Goal: Find specific page/section: Find specific page/section

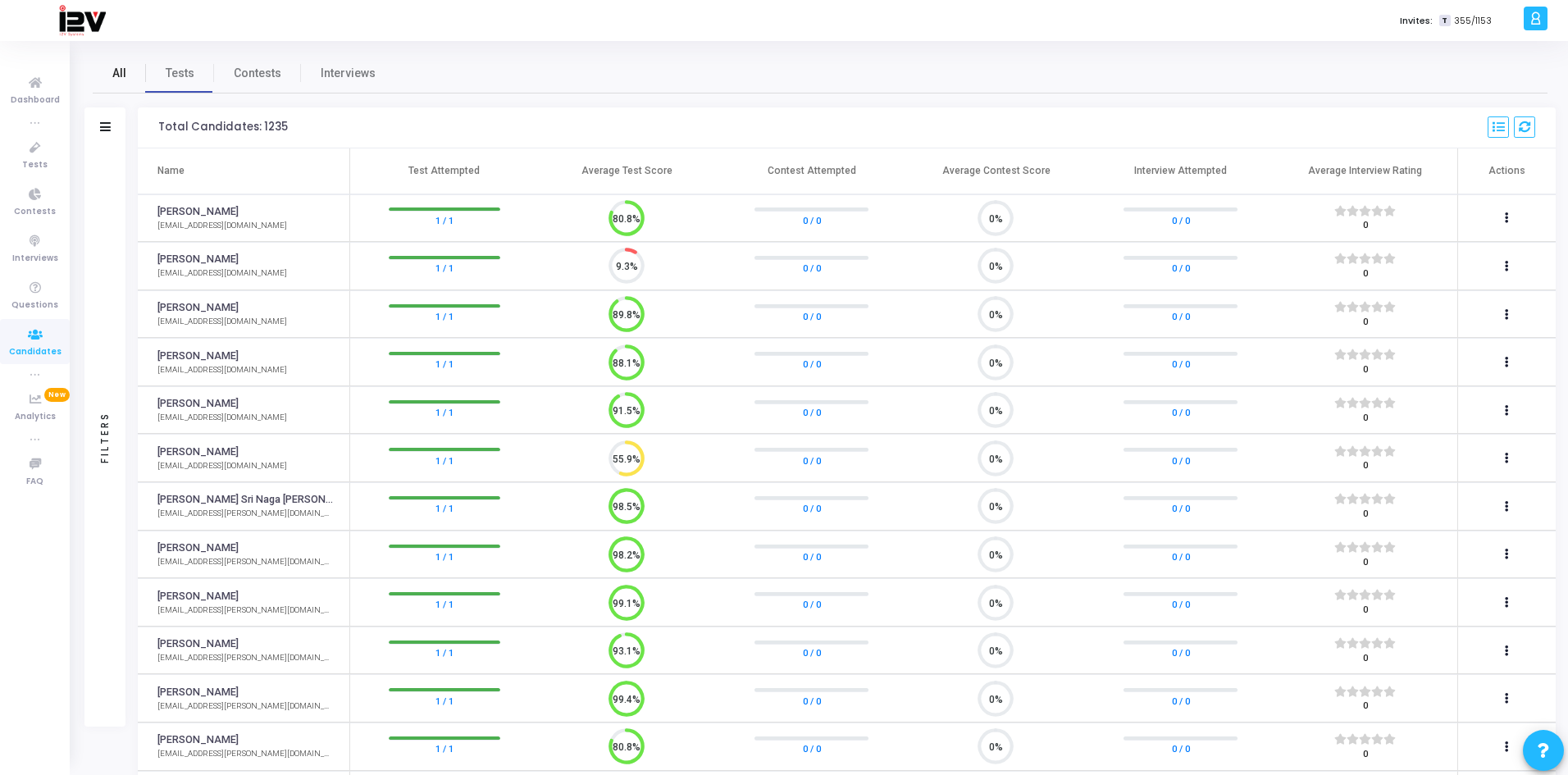
click at [123, 74] on span "All" at bounding box center [119, 73] width 14 height 17
click at [102, 124] on icon at bounding box center [105, 127] width 11 height 9
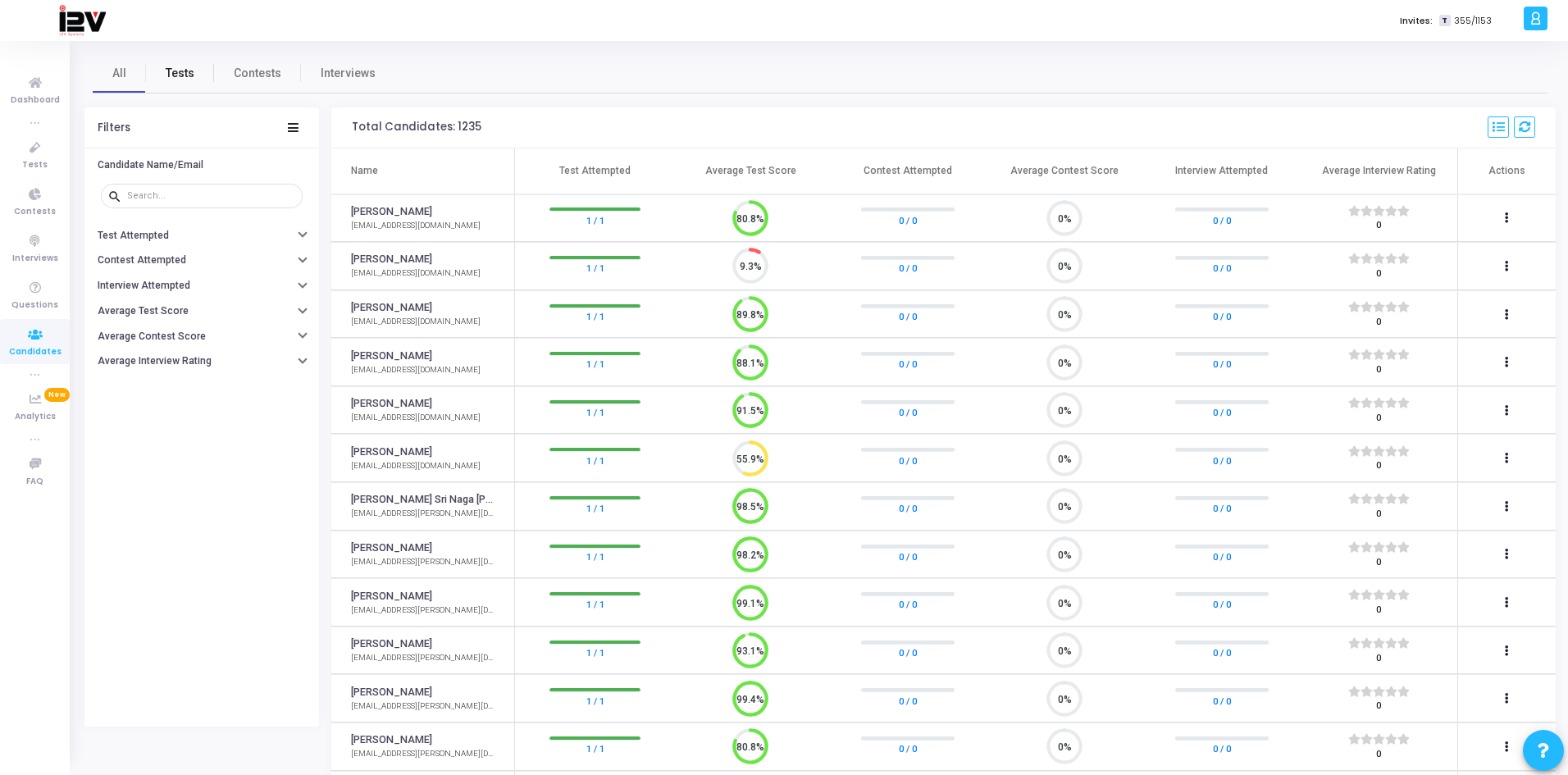
click at [186, 74] on span "Tests" at bounding box center [180, 73] width 29 height 17
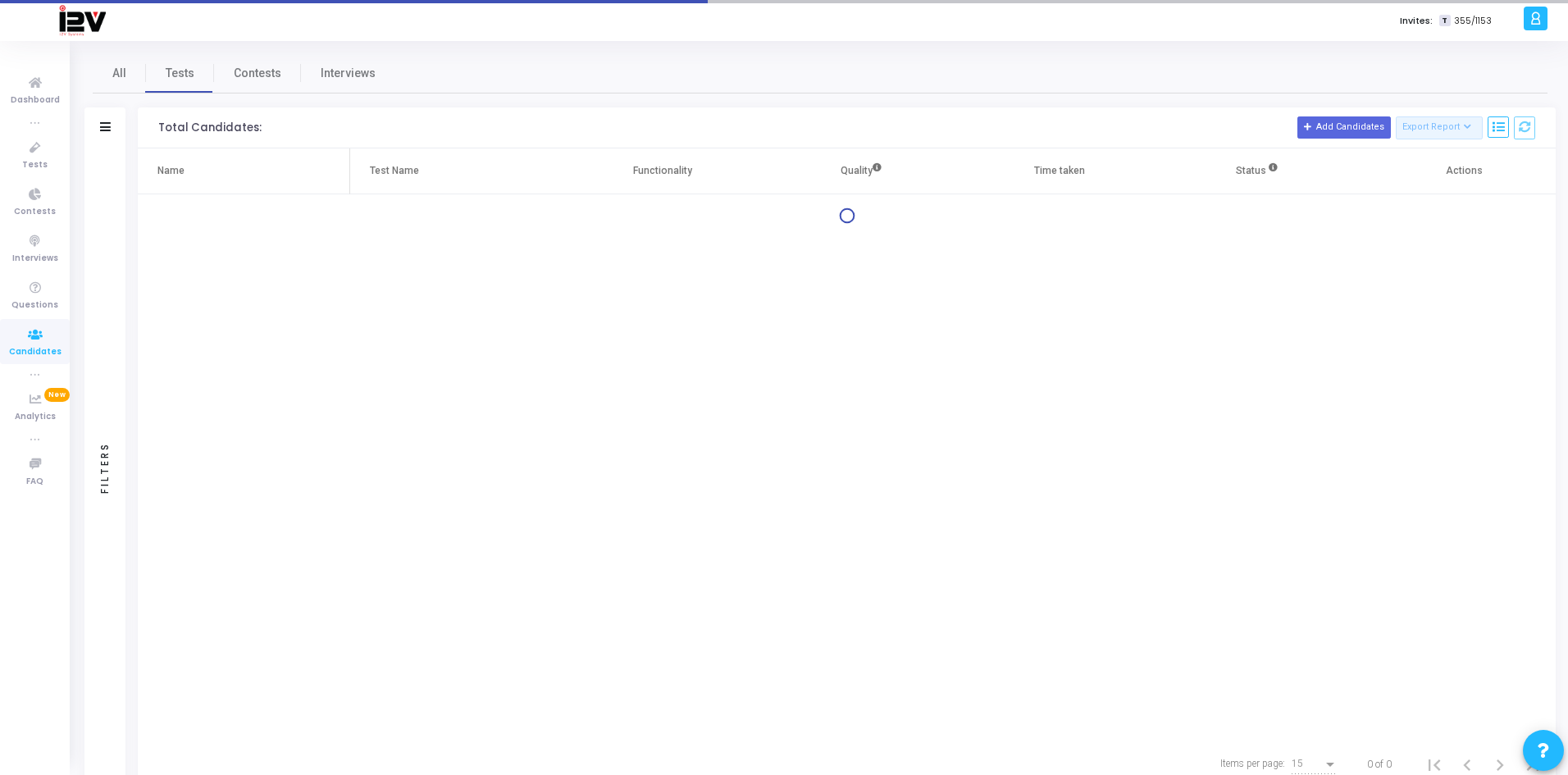
click at [114, 126] on div "Filters" at bounding box center [105, 127] width 41 height 41
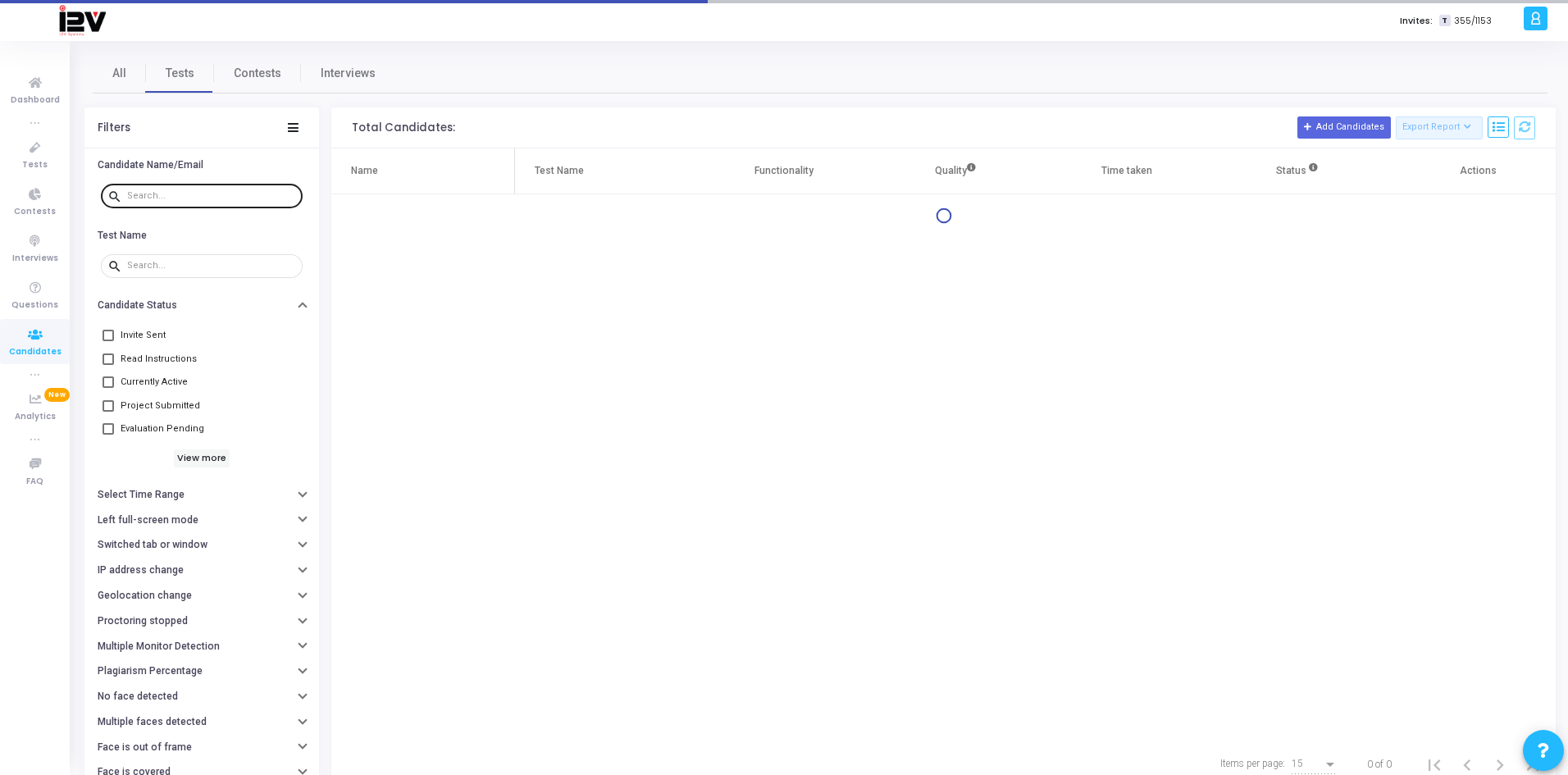
click at [276, 196] on input "text" at bounding box center [211, 196] width 169 height 10
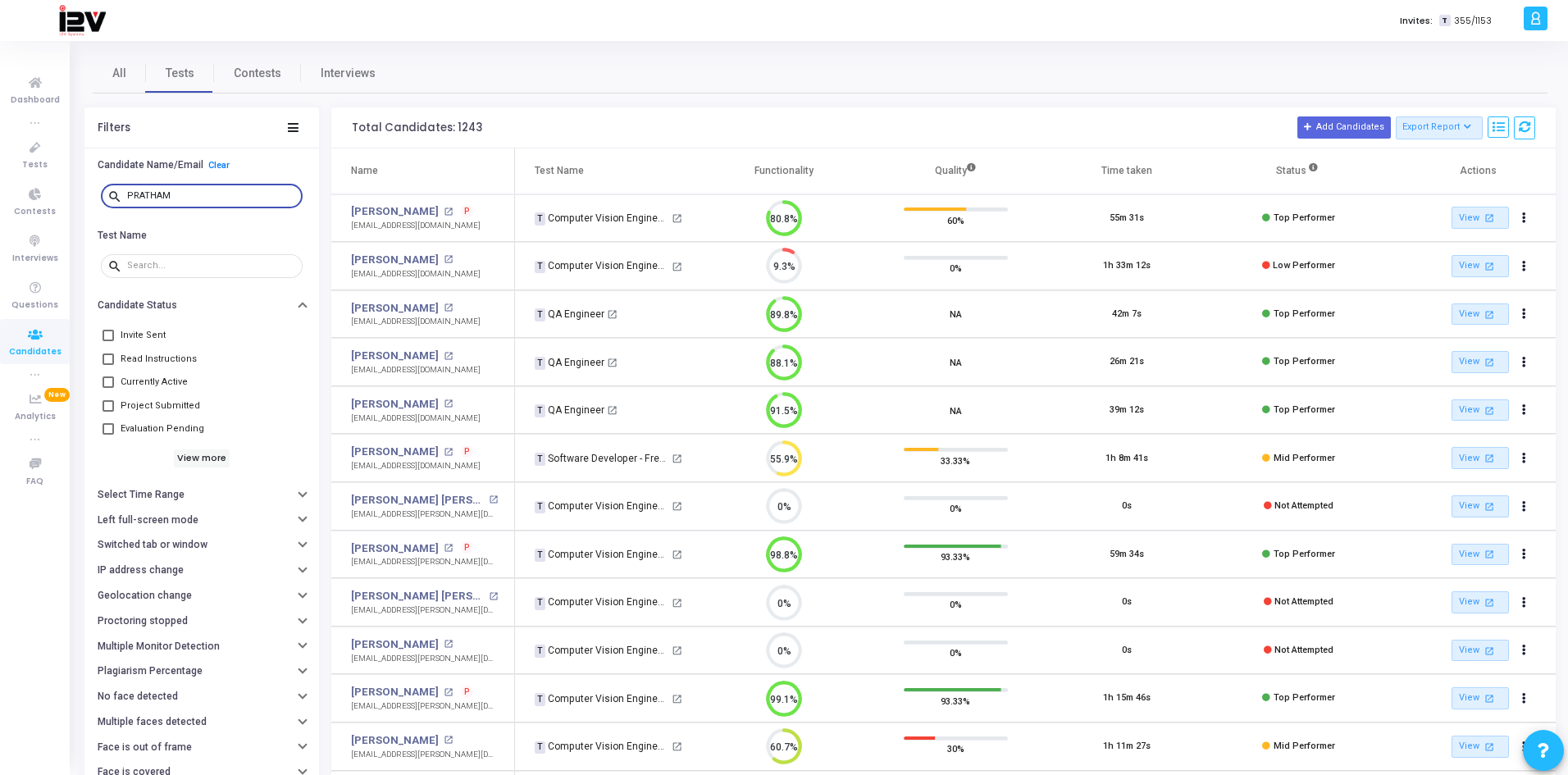
type input "PRATHAM"
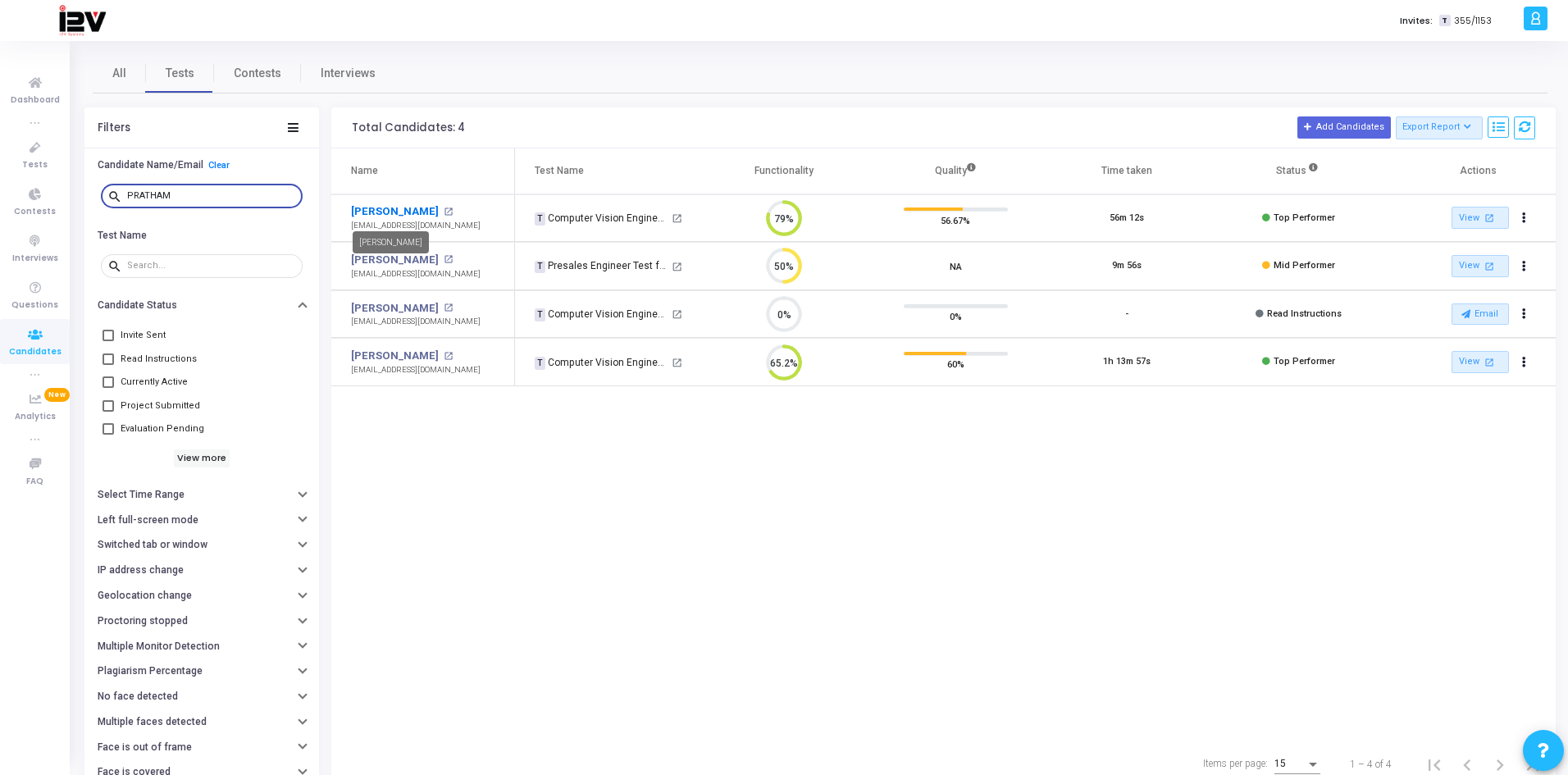
click at [387, 212] on link "[PERSON_NAME]" at bounding box center [394, 212] width 87 height 16
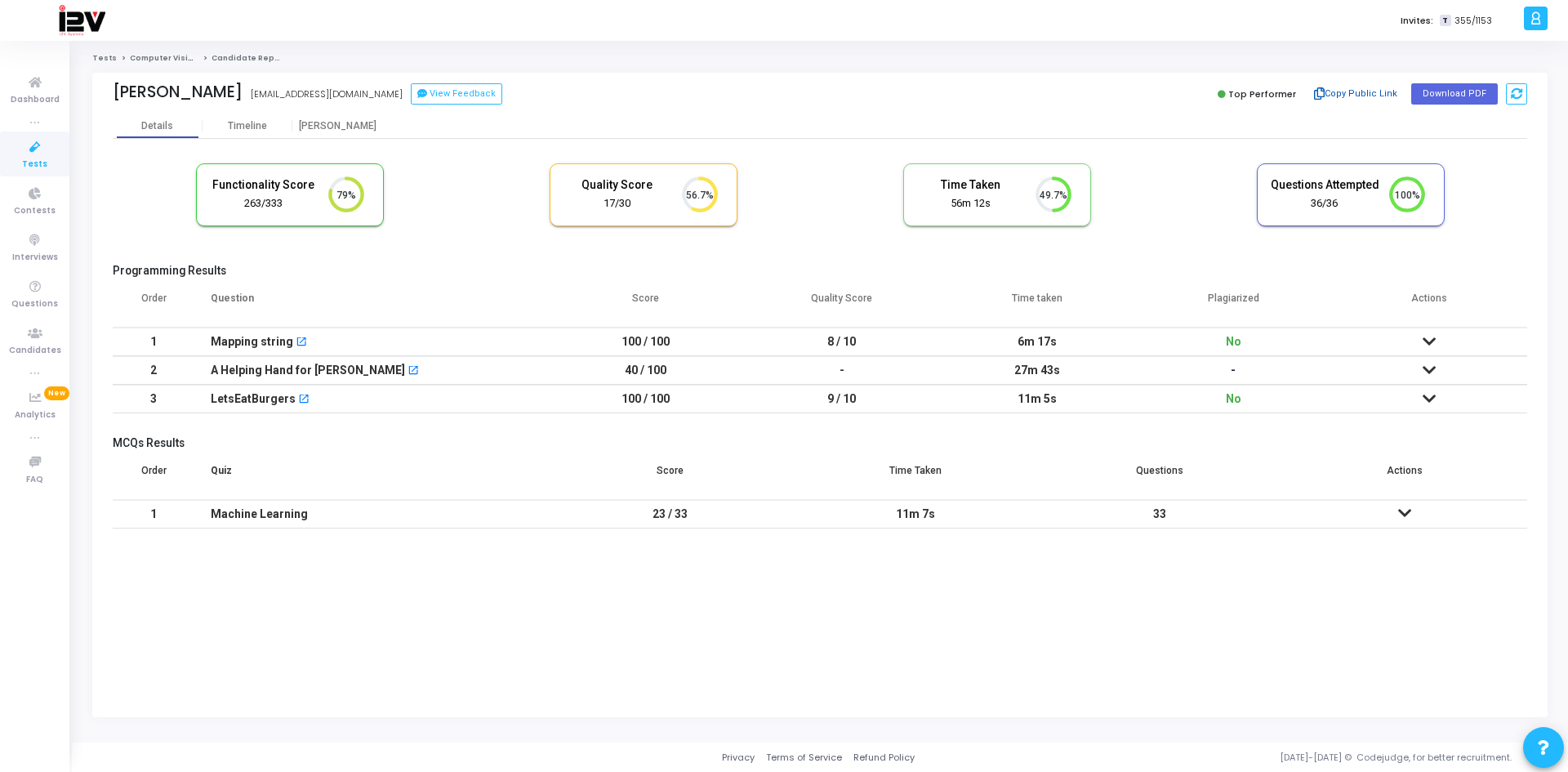
click at [1336, 95] on button "Copy Public Link" at bounding box center [1355, 93] width 94 height 24
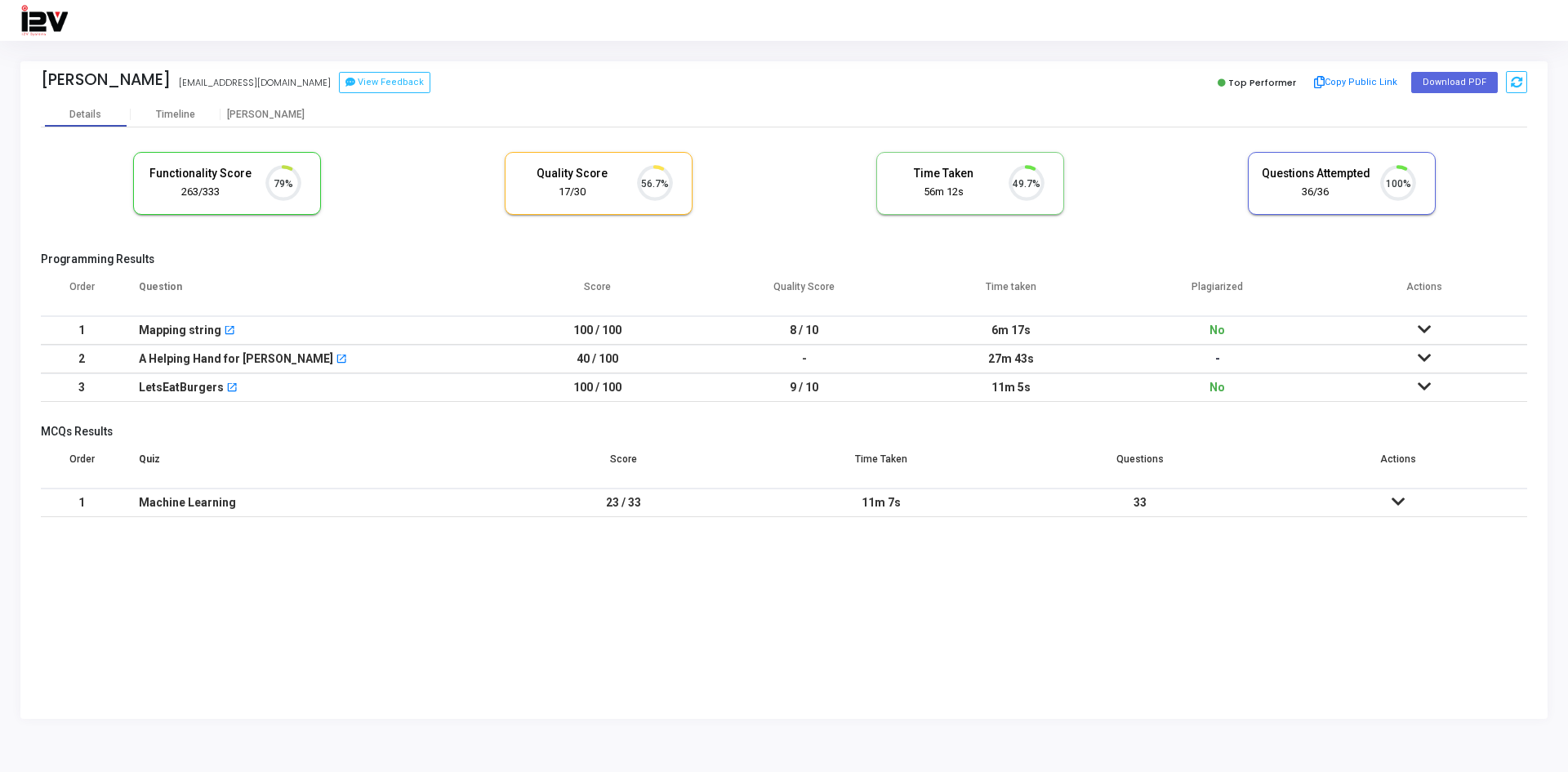
scroll to position [34, 41]
